Goal: Information Seeking & Learning: Learn about a topic

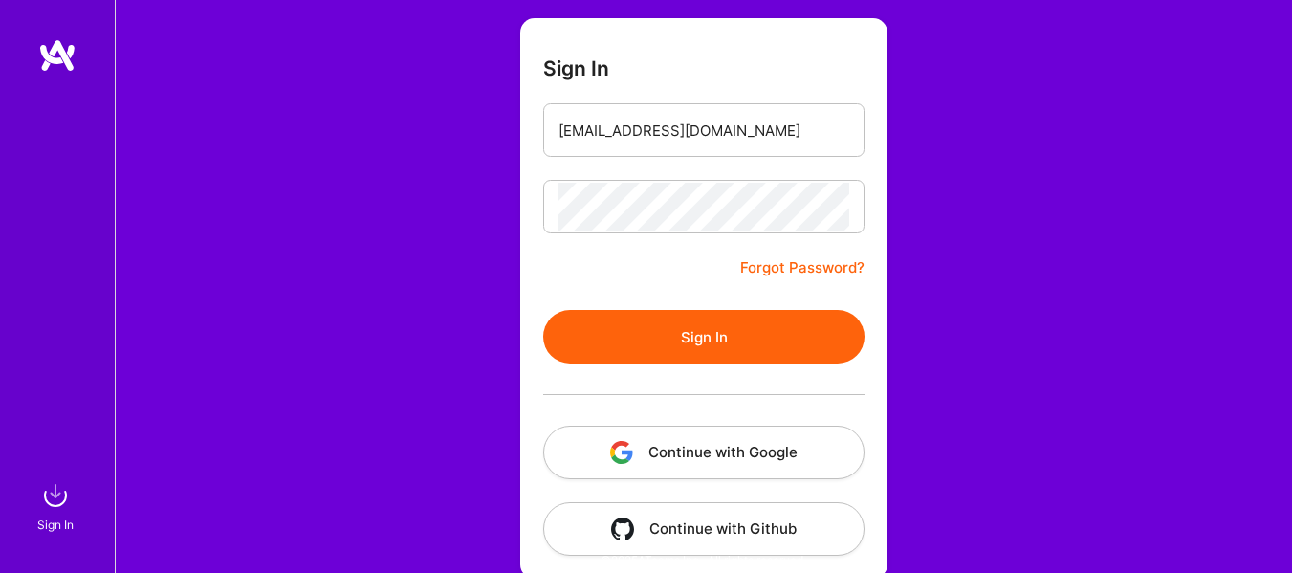
click at [678, 360] on button "Sign In" at bounding box center [703, 337] width 321 height 54
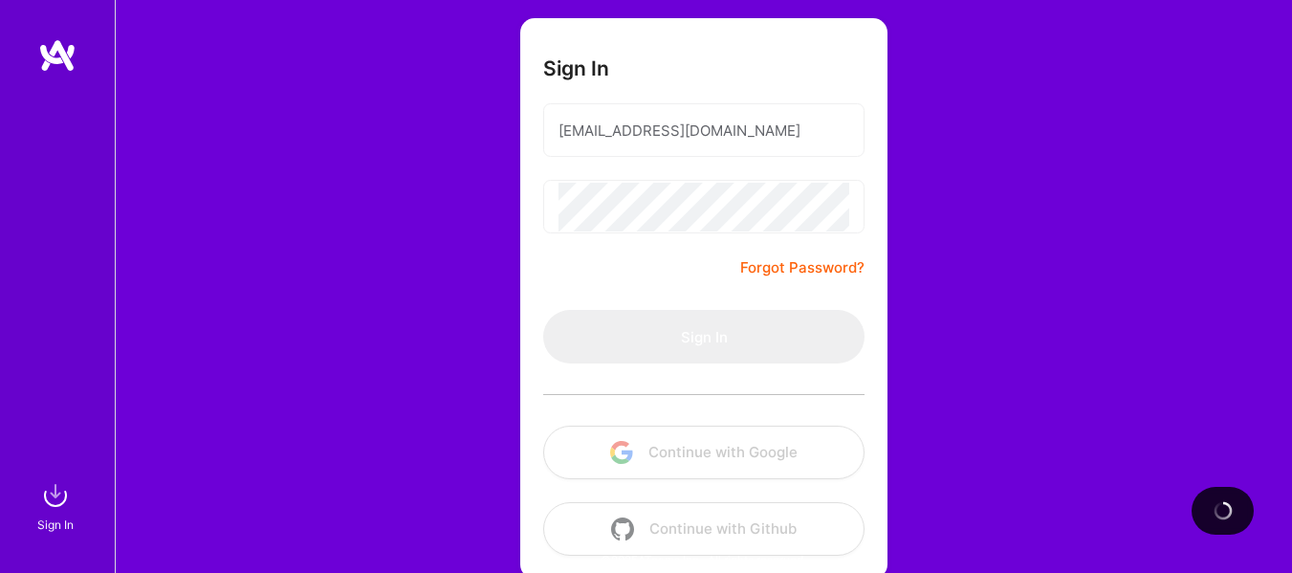
scroll to position [125, 0]
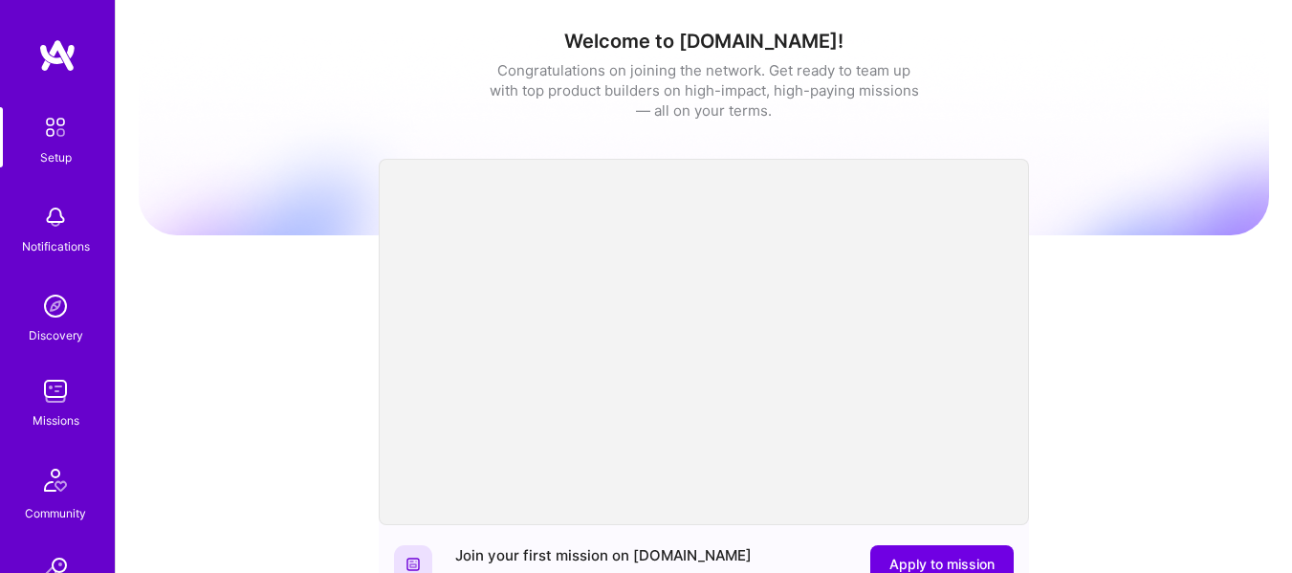
click at [54, 379] on img at bounding box center [55, 391] width 38 height 38
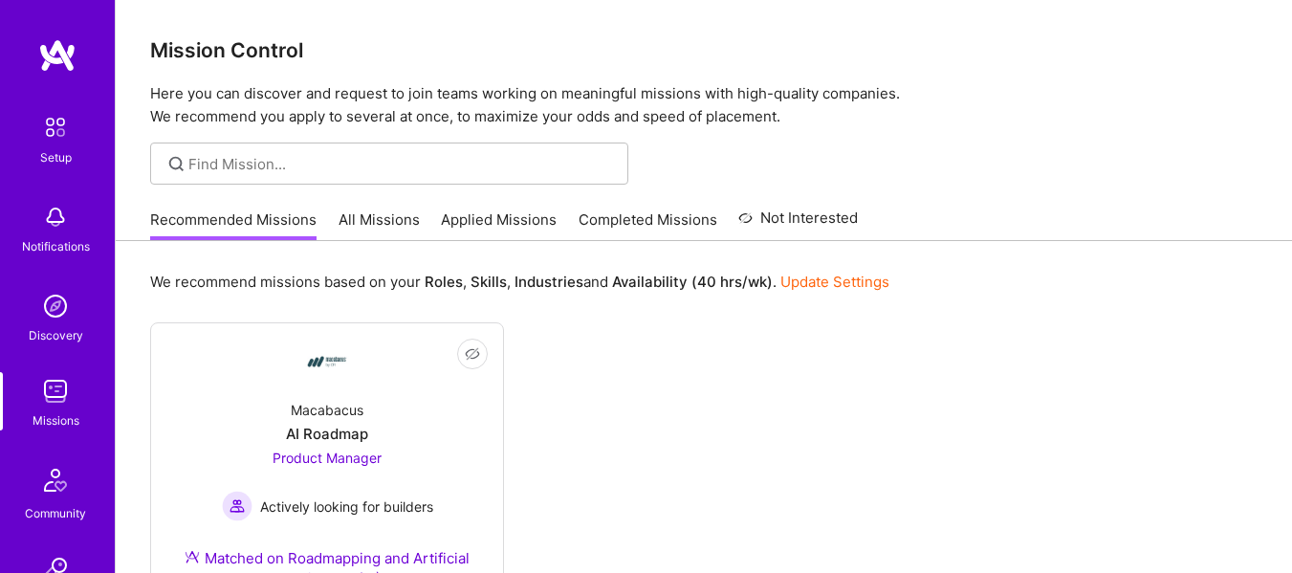
click at [379, 216] on link "All Missions" at bounding box center [378, 225] width 81 height 32
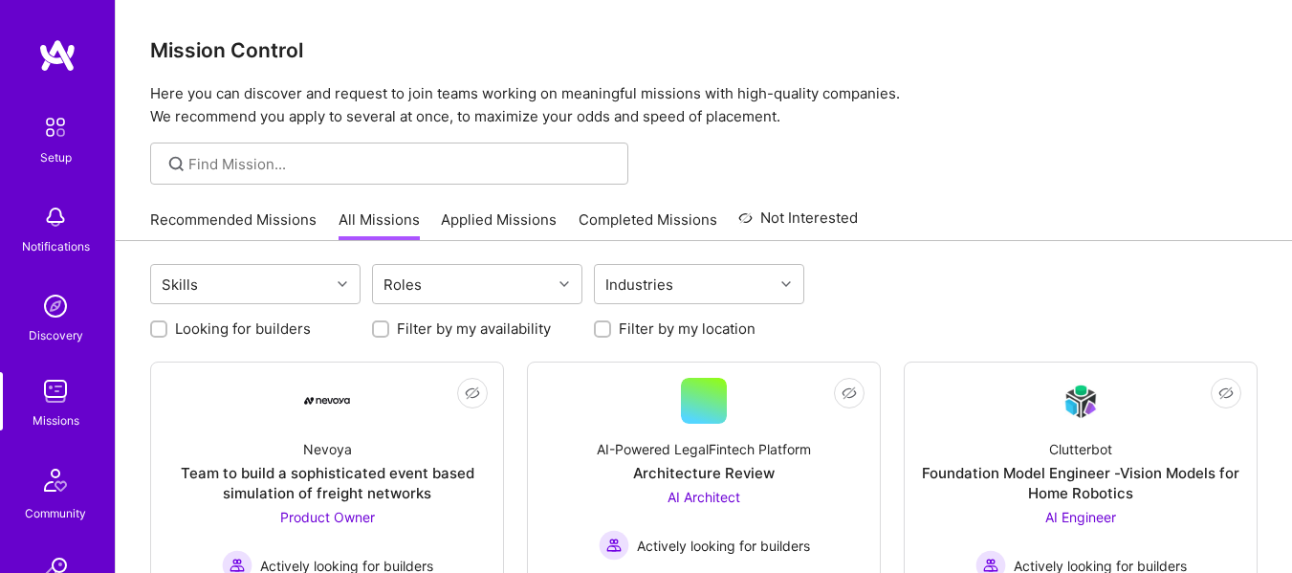
click at [394, 146] on div at bounding box center [389, 163] width 478 height 42
type input "oakberry"
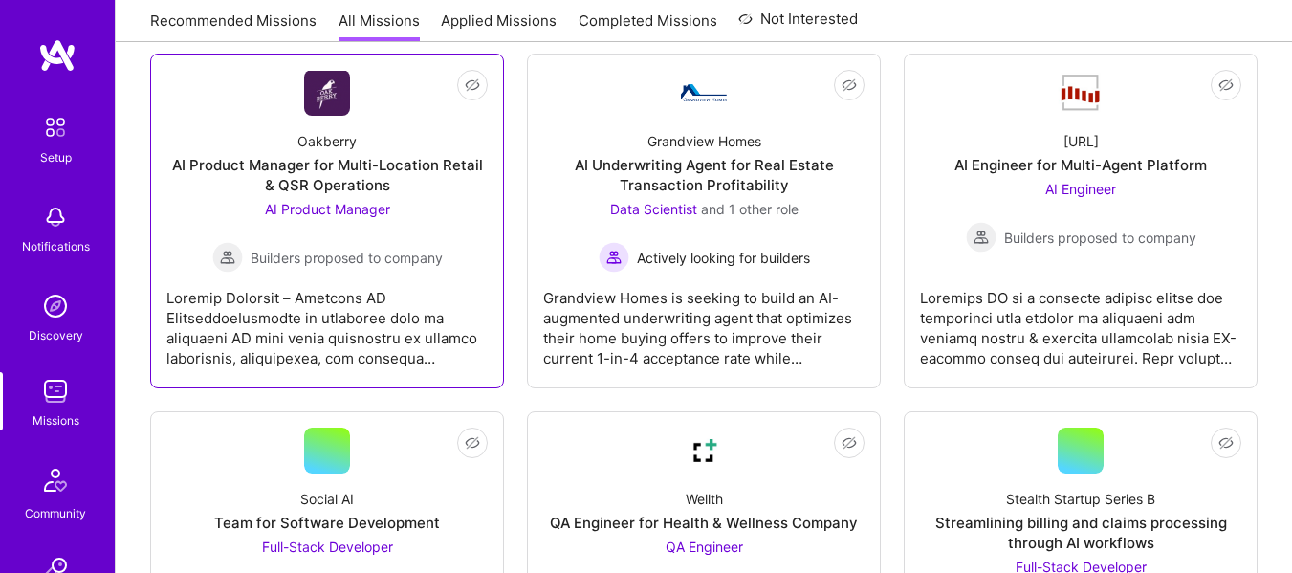
scroll to position [1024, 0]
click at [357, 359] on div at bounding box center [326, 320] width 321 height 96
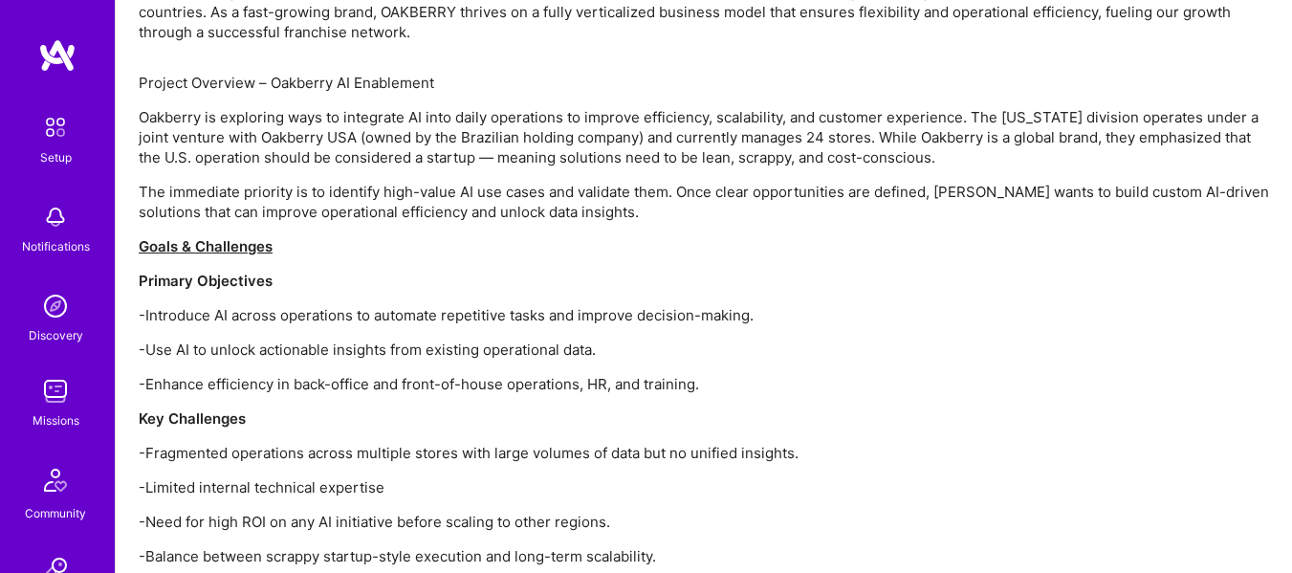
scroll to position [1350, 0]
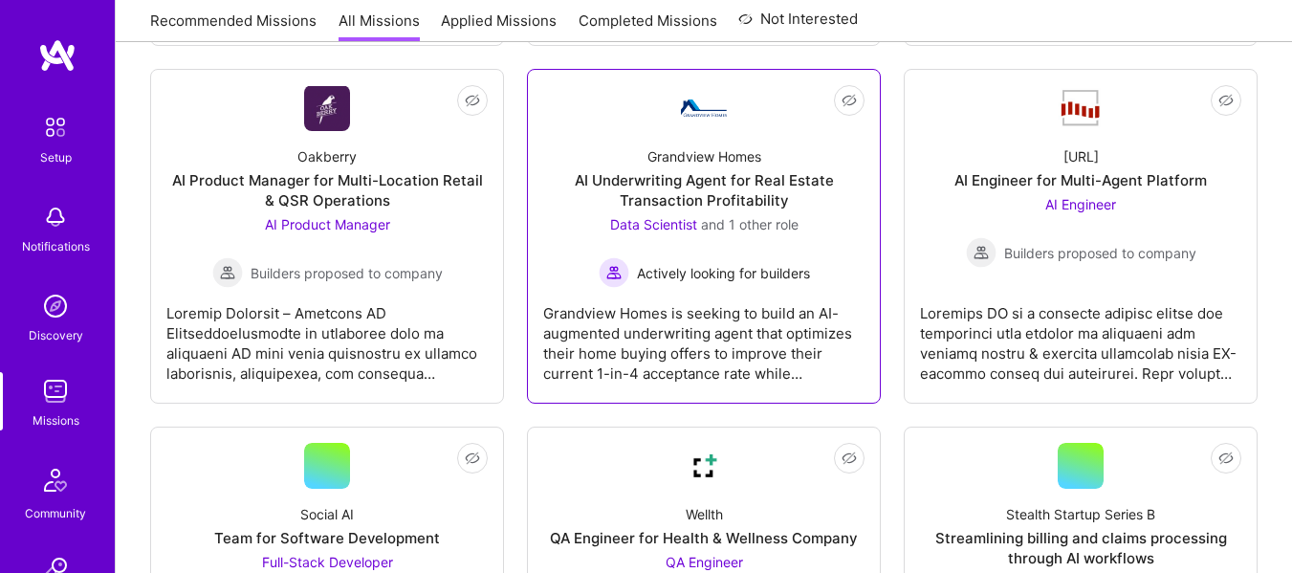
scroll to position [1012, 0]
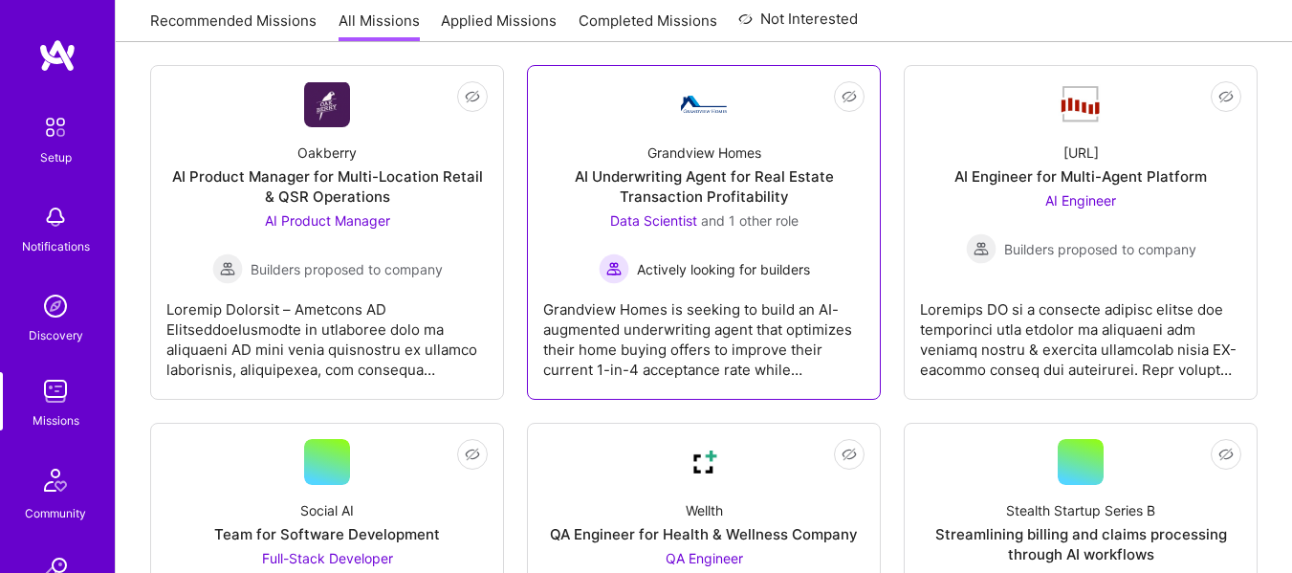
click at [740, 287] on div "Grandview Homes is seeking to build an AI-augmented underwriting agent that opt…" at bounding box center [703, 332] width 321 height 96
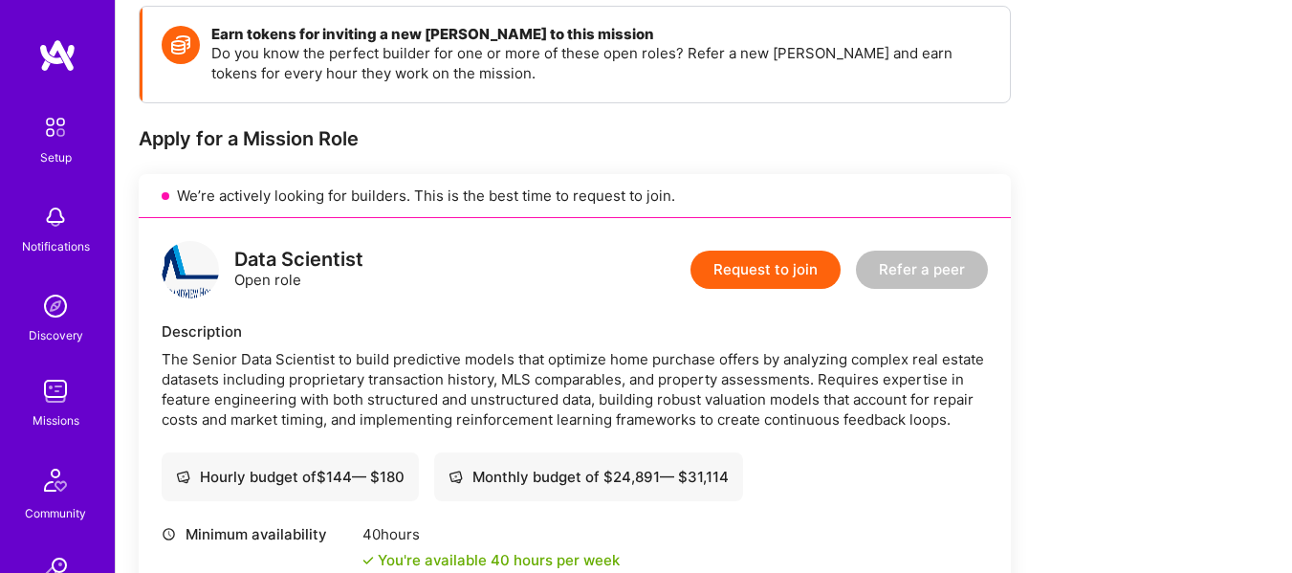
scroll to position [234, 0]
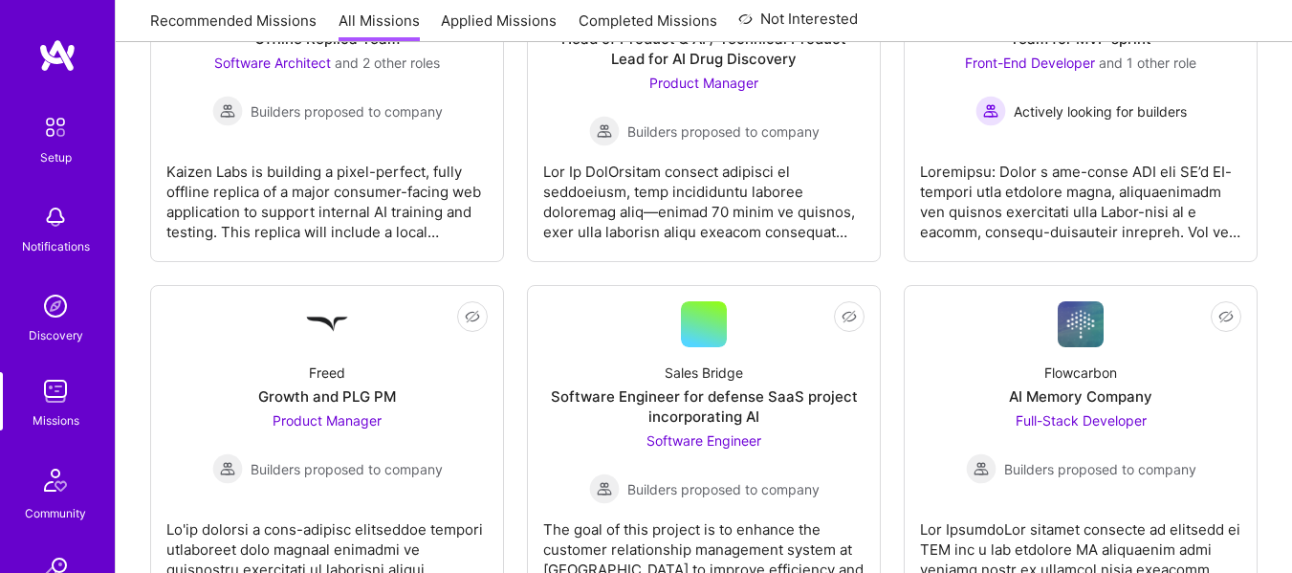
scroll to position [3322, 0]
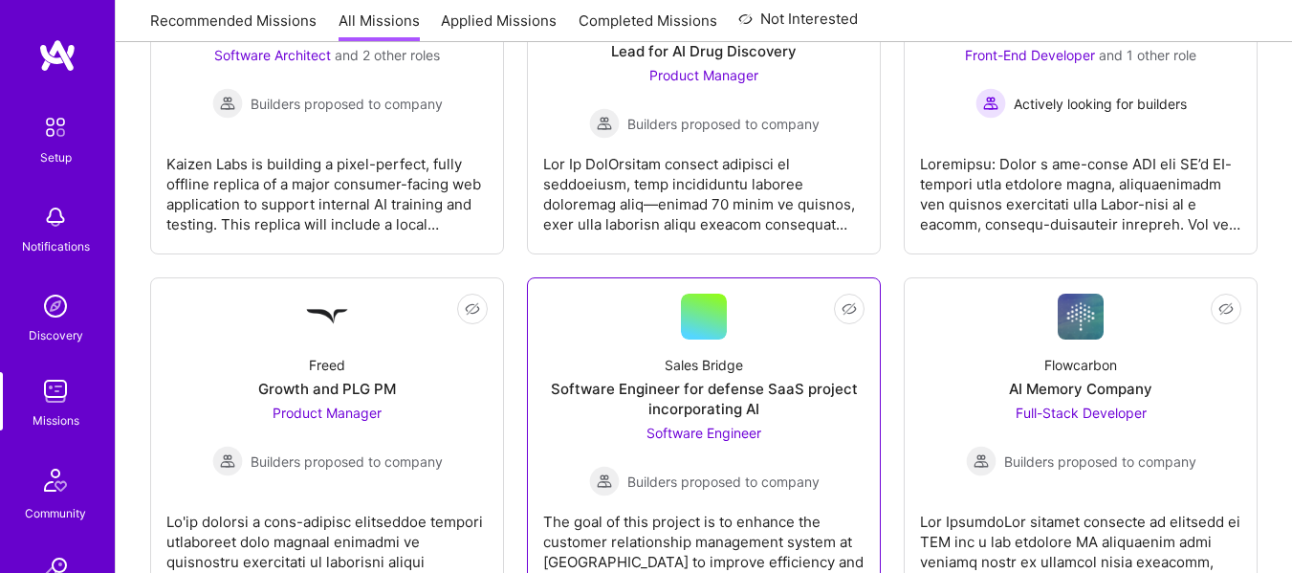
drag, startPoint x: 708, startPoint y: 302, endPoint x: 571, endPoint y: 371, distance: 153.1
click at [571, 371] on div "Sales Bridge Software Engineer for defense SaaS project incorporating AI Softwa…" at bounding box center [703, 417] width 321 height 157
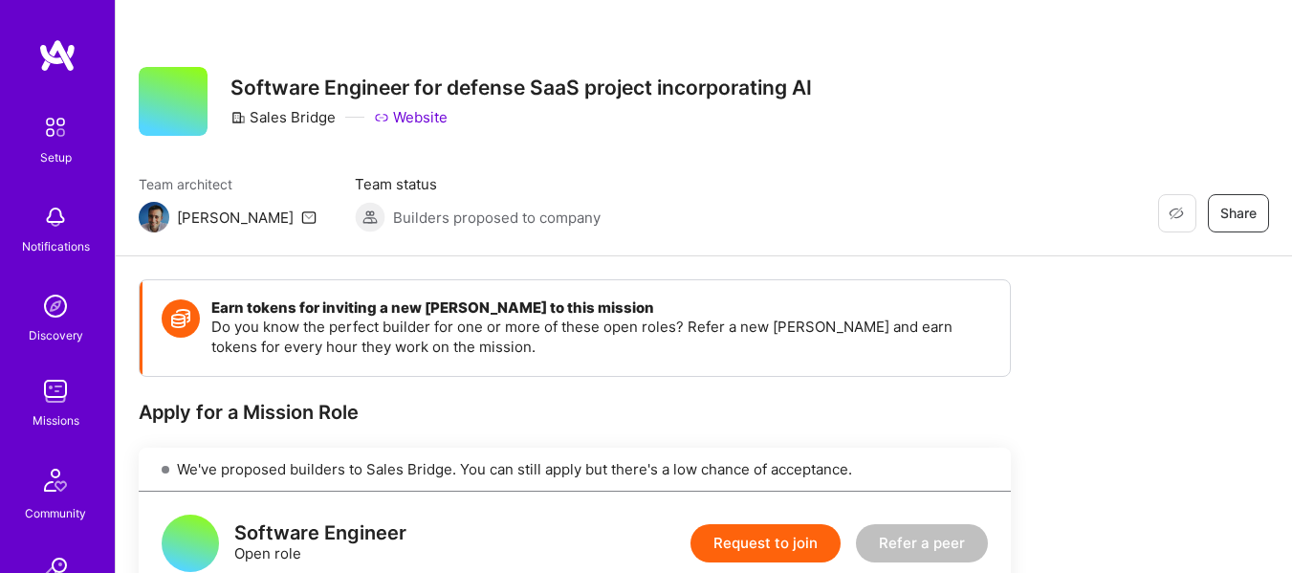
scroll to position [1, 0]
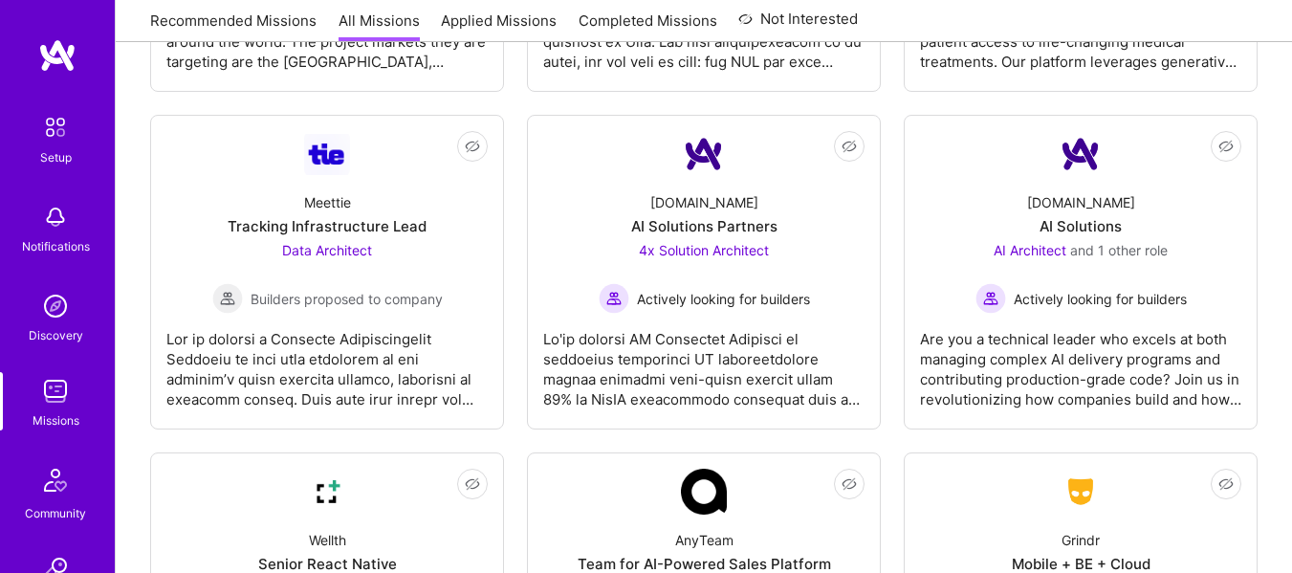
scroll to position [4537, 0]
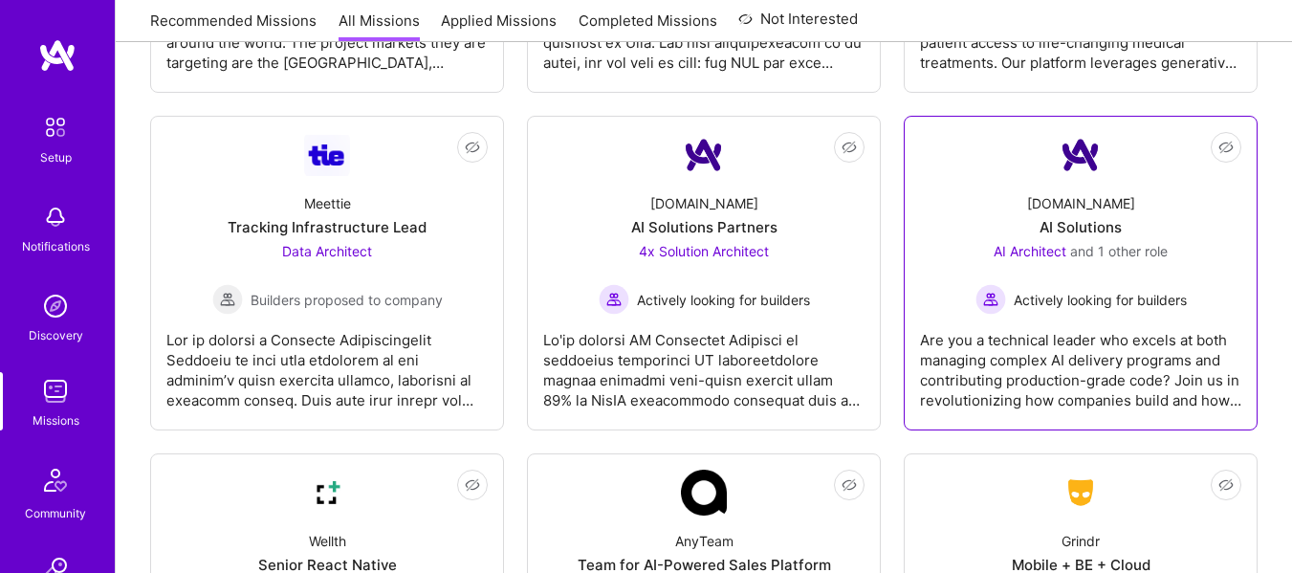
click at [1094, 306] on span "Actively looking for builders" at bounding box center [1099, 300] width 173 height 20
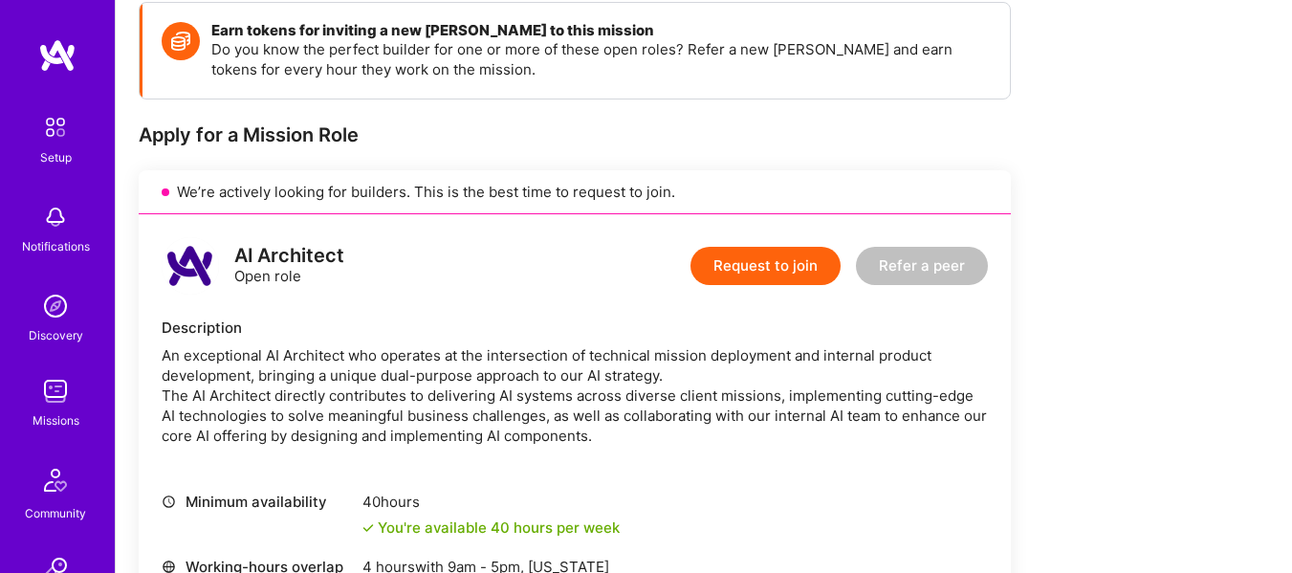
scroll to position [227, 0]
